Goal: Entertainment & Leisure: Consume media (video, audio)

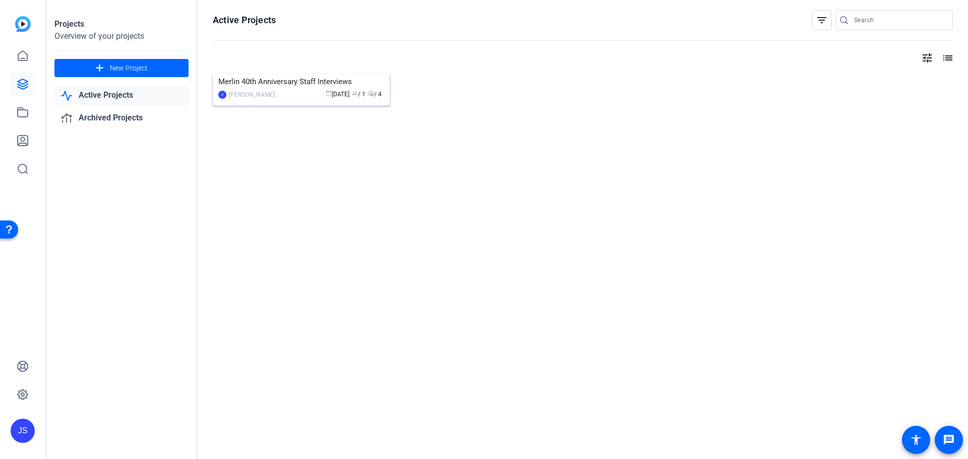
click at [324, 74] on img at bounding box center [301, 74] width 177 height 0
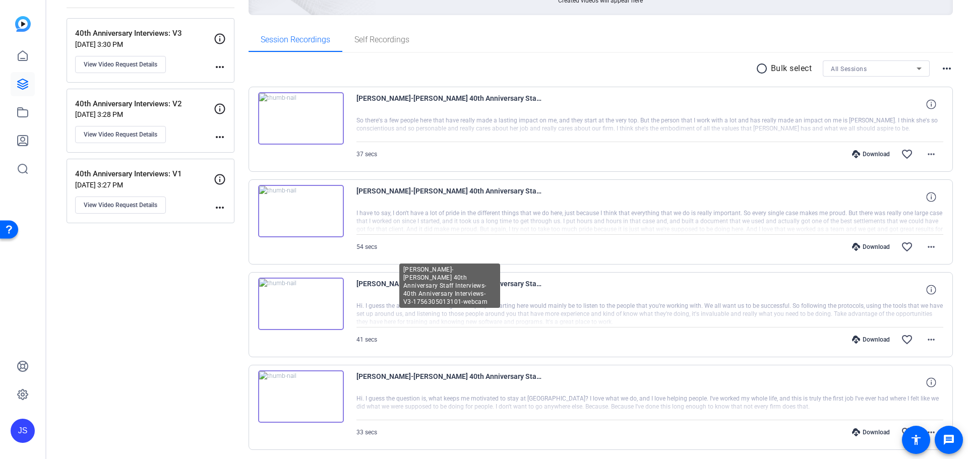
scroll to position [171, 0]
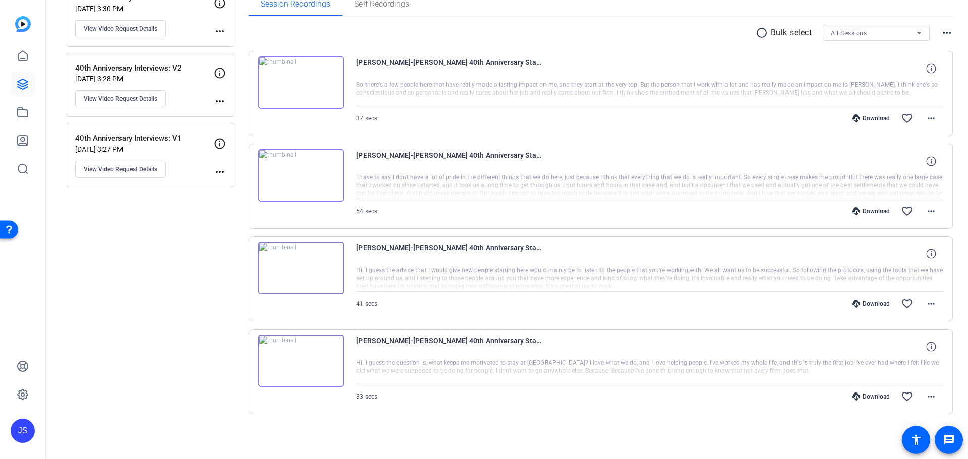
click at [296, 359] on img at bounding box center [301, 361] width 86 height 52
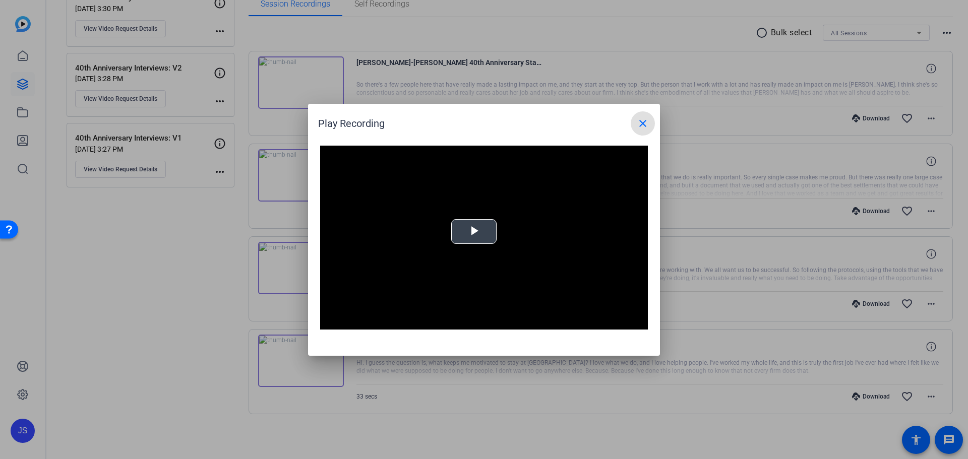
click at [480, 241] on video "Video Player" at bounding box center [484, 238] width 328 height 185
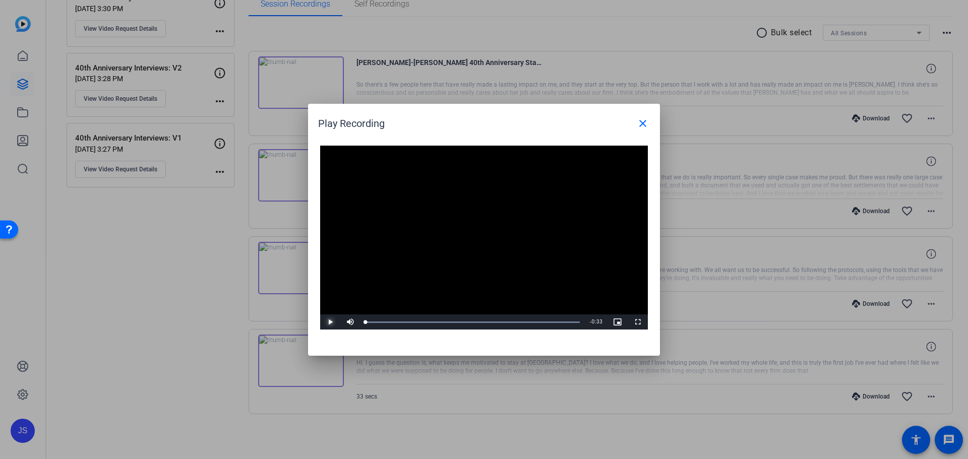
click at [326, 322] on span "Video Player" at bounding box center [330, 322] width 20 height 0
click at [642, 125] on mat-icon "close" at bounding box center [643, 124] width 12 height 12
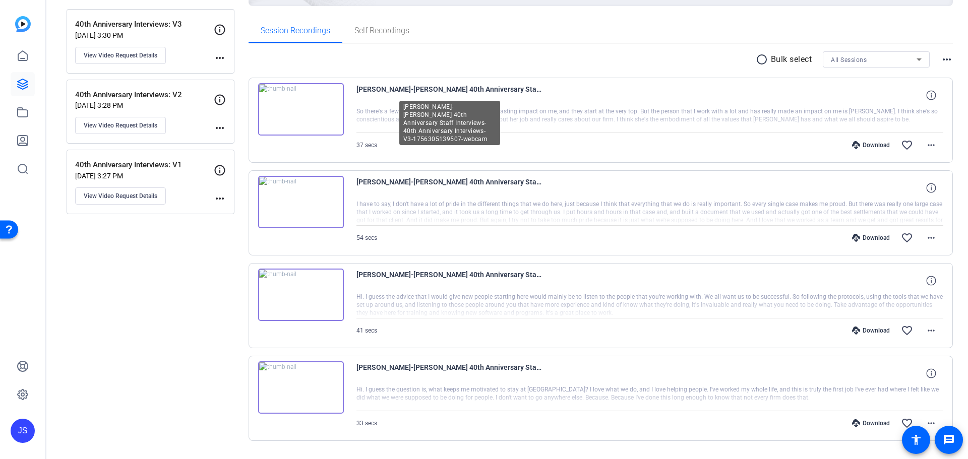
scroll to position [121, 0]
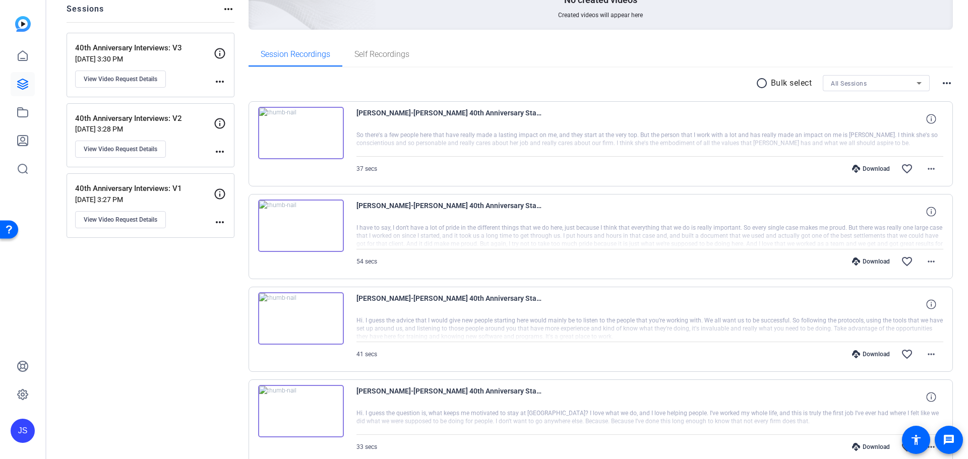
click at [302, 225] on img at bounding box center [301, 226] width 86 height 52
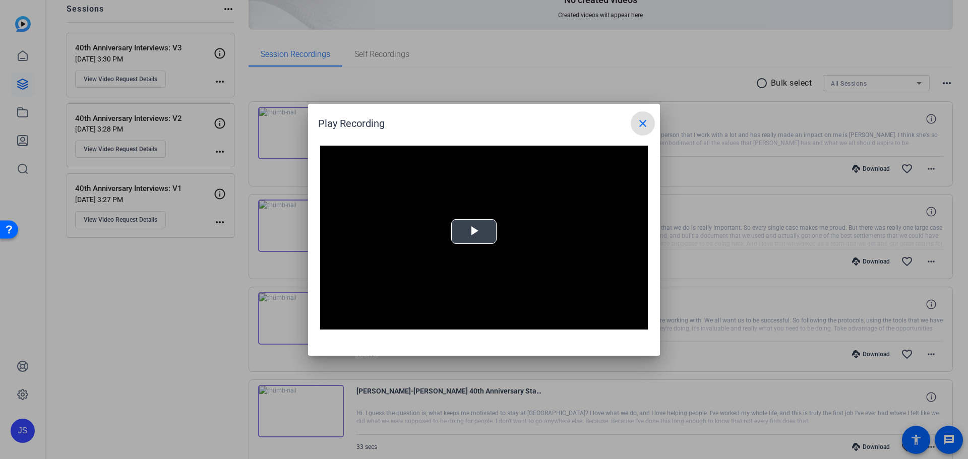
click at [474, 232] on span "Video Player" at bounding box center [474, 232] width 0 height 0
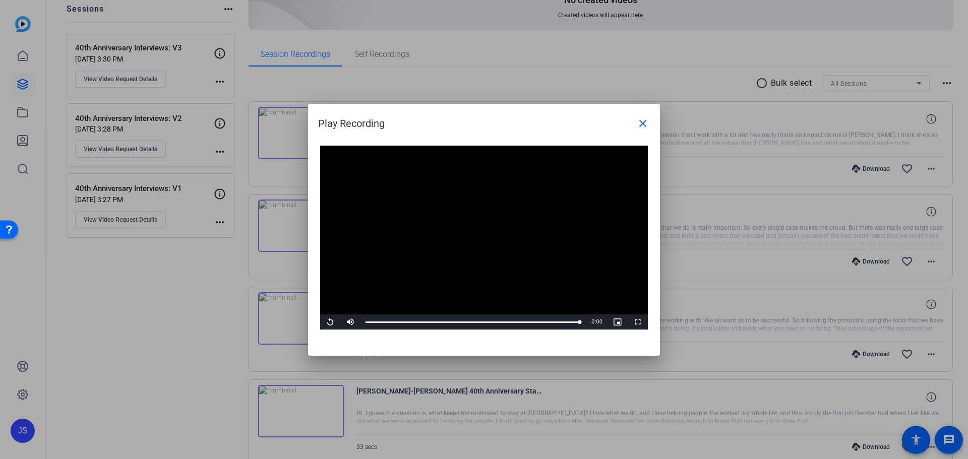
click at [644, 119] on mat-icon "close" at bounding box center [643, 124] width 12 height 12
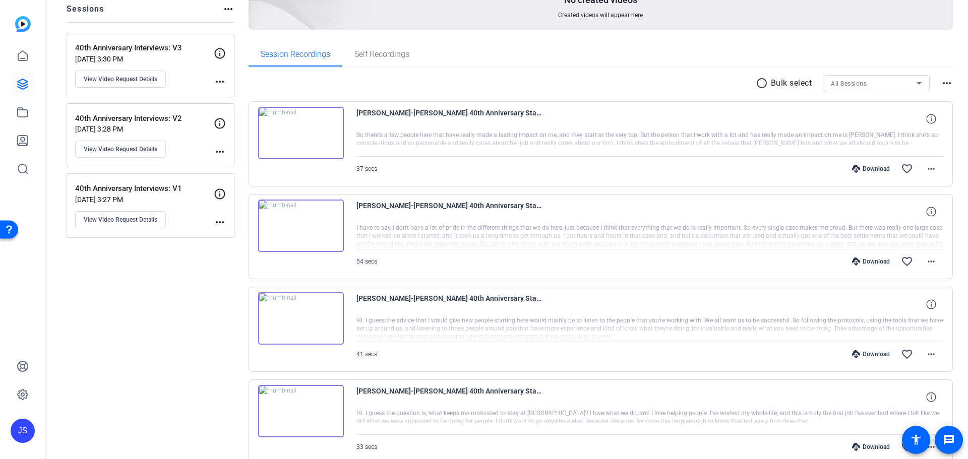
click at [300, 227] on img at bounding box center [301, 226] width 86 height 52
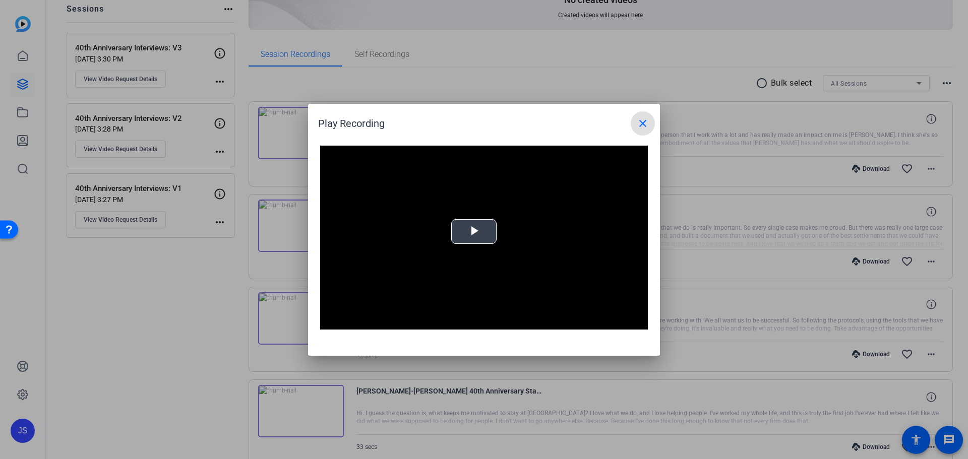
click at [474, 232] on span "Video Player" at bounding box center [474, 232] width 0 height 0
click at [640, 131] on span at bounding box center [643, 123] width 24 height 24
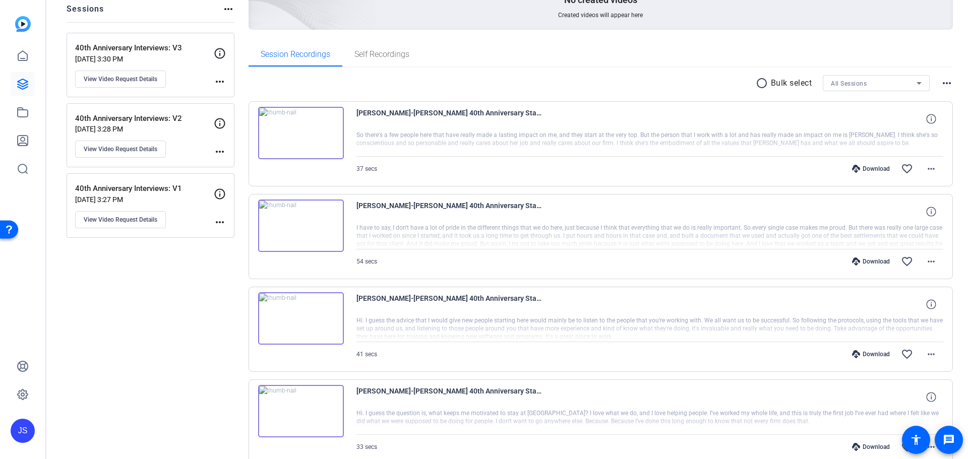
click at [305, 135] on img at bounding box center [301, 133] width 86 height 52
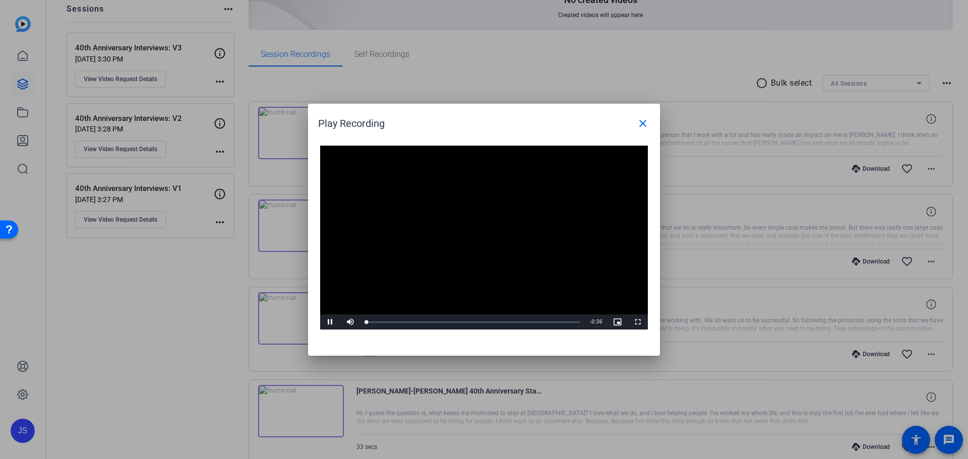
click at [470, 226] on video "Video Player" at bounding box center [484, 238] width 328 height 185
click at [333, 322] on span "Video Player" at bounding box center [330, 322] width 20 height 0
click at [648, 123] on mat-icon "close" at bounding box center [643, 124] width 12 height 12
